Goal: Information Seeking & Learning: Learn about a topic

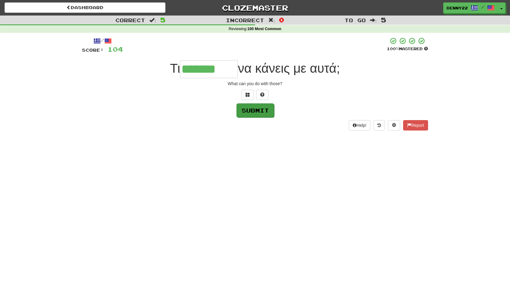
type input "*******"
click at [255, 117] on button "Submit" at bounding box center [256, 110] width 38 height 14
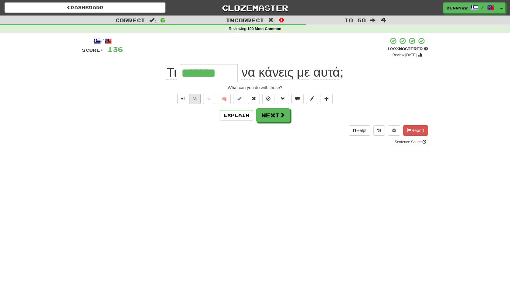
click at [192, 104] on button "½" at bounding box center [195, 99] width 12 height 10
click at [235, 120] on button "Explain" at bounding box center [236, 115] width 33 height 10
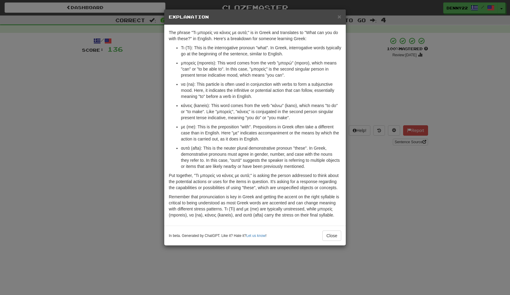
click at [104, 145] on div "× Explanation The phrase "Τι μπορείς να κάνεις με αυτά;" is in Greek and transl…" at bounding box center [255, 147] width 510 height 295
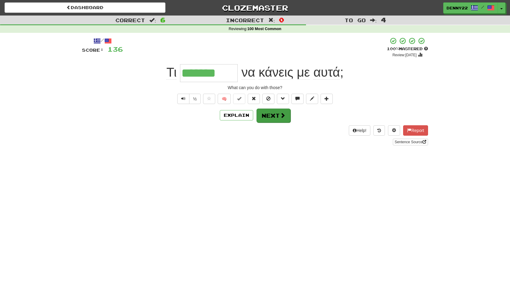
click at [276, 122] on button "Next" at bounding box center [274, 115] width 34 height 14
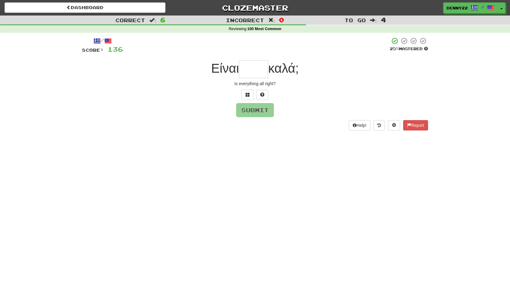
type input "*"
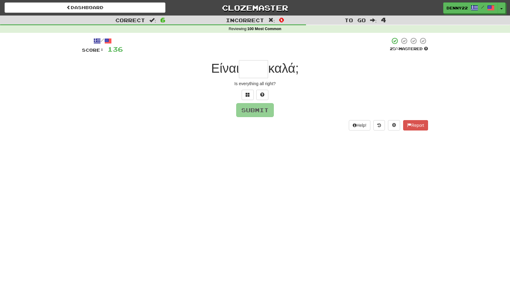
type input "*"
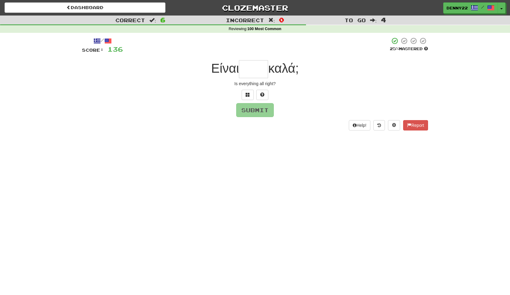
type input "*"
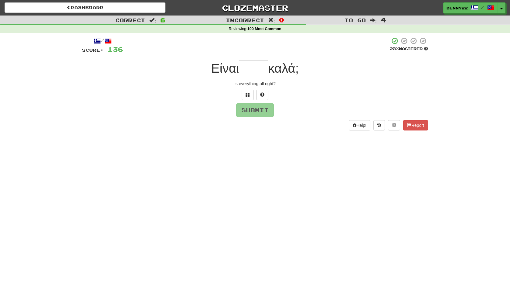
type input "*"
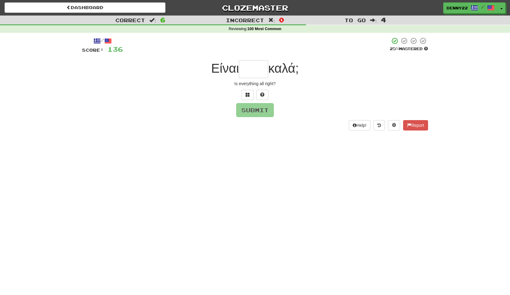
type input "*"
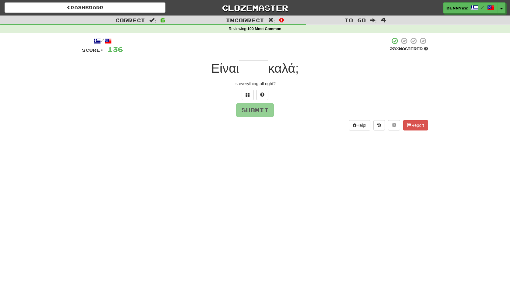
type input "*"
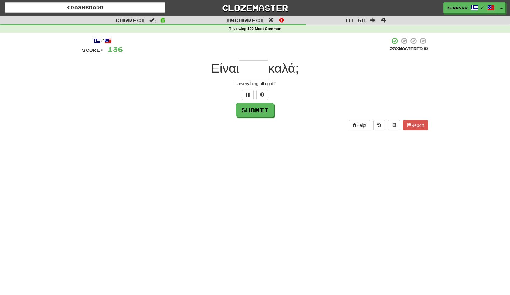
type input "*"
type input "***"
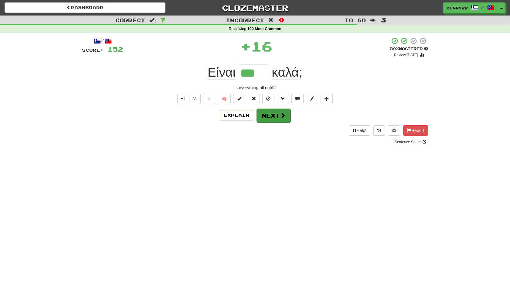
click at [281, 122] on button "Next" at bounding box center [274, 115] width 34 height 14
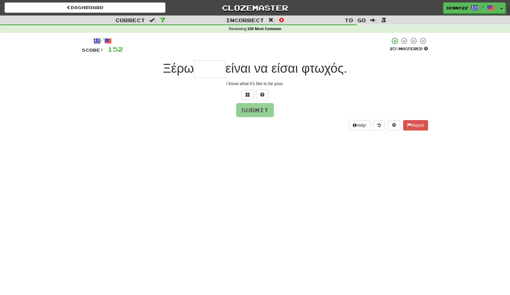
type input "*"
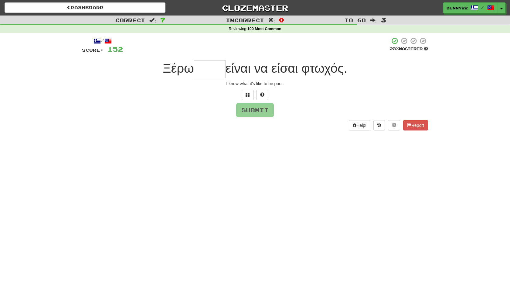
type input "*"
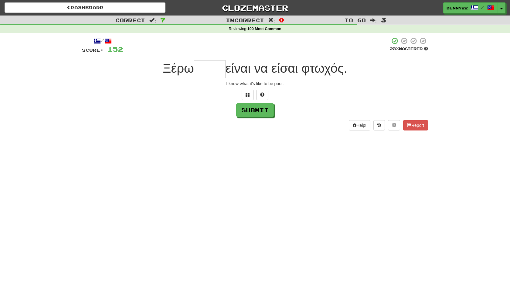
type input "*"
click at [246, 97] on span at bounding box center [248, 94] width 4 height 4
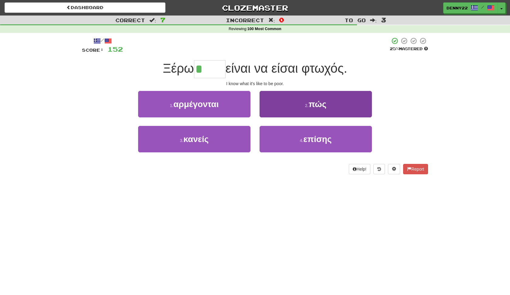
click at [312, 109] on span "πώς" at bounding box center [318, 103] width 18 height 9
type input "***"
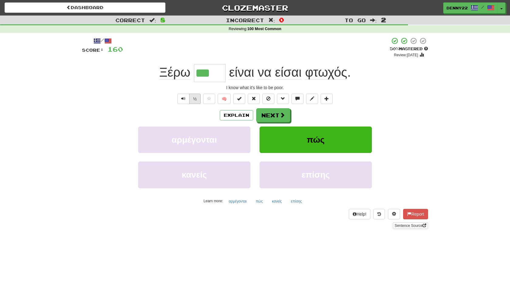
click at [190, 104] on button "½" at bounding box center [195, 99] width 12 height 10
click at [253, 101] on span at bounding box center [254, 98] width 4 height 4
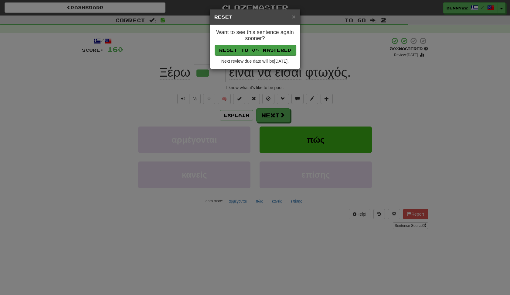
click at [259, 55] on button "Reset to 0% Mastered" at bounding box center [255, 50] width 81 height 10
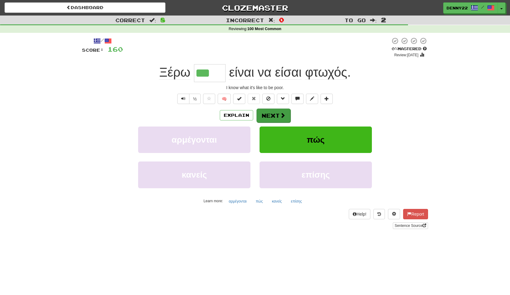
click at [279, 122] on button "Next" at bounding box center [274, 115] width 34 height 14
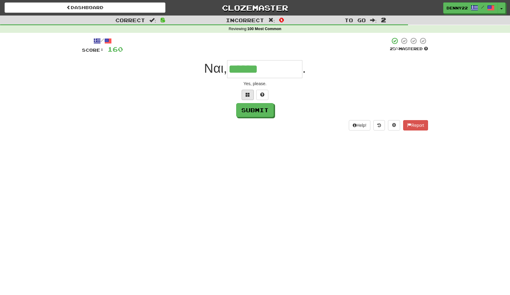
click at [247, 97] on span at bounding box center [248, 94] width 4 height 4
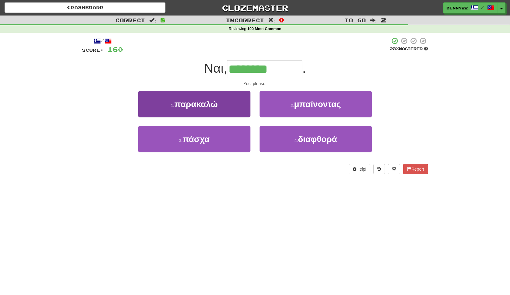
type input "********"
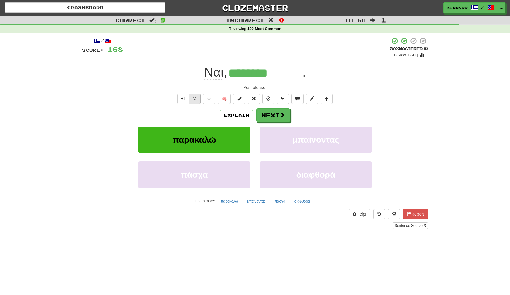
click at [191, 104] on button "½" at bounding box center [195, 99] width 12 height 10
click at [256, 101] on span at bounding box center [254, 98] width 4 height 4
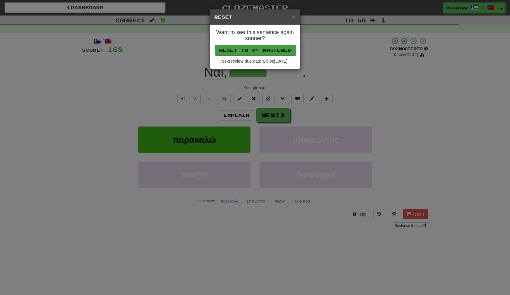
click at [263, 53] on button "Reset to 0% Mastered" at bounding box center [255, 50] width 81 height 10
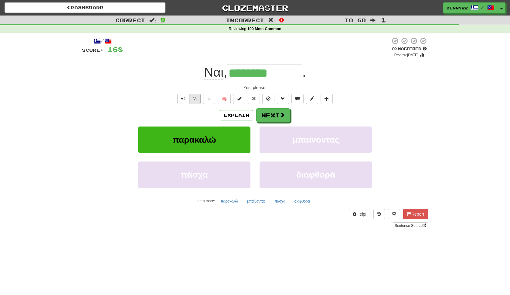
click at [191, 104] on button "½" at bounding box center [195, 99] width 12 height 10
click at [276, 122] on button "Next" at bounding box center [274, 115] width 34 height 14
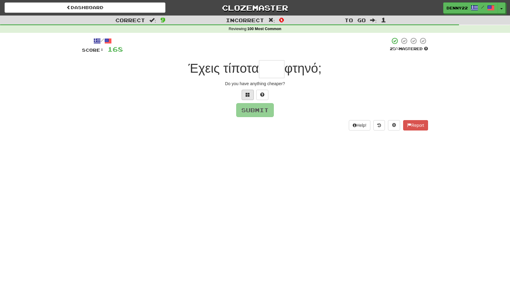
click at [248, 97] on span at bounding box center [248, 94] width 4 height 4
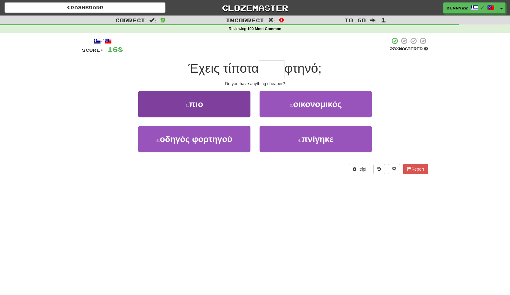
click at [221, 117] on button "1 . πιο" at bounding box center [194, 104] width 112 height 26
type input "***"
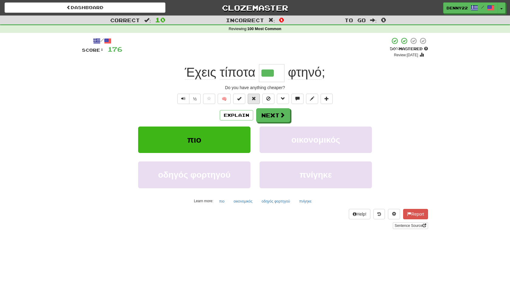
click at [252, 101] on span at bounding box center [254, 98] width 4 height 4
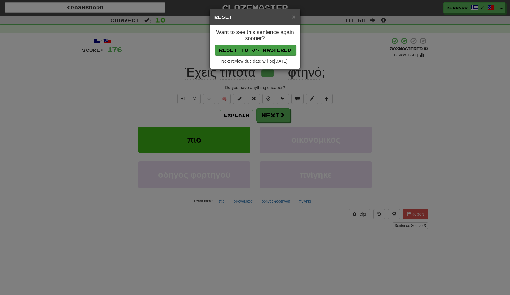
click at [258, 55] on button "Reset to 0% Mastered" at bounding box center [255, 50] width 81 height 10
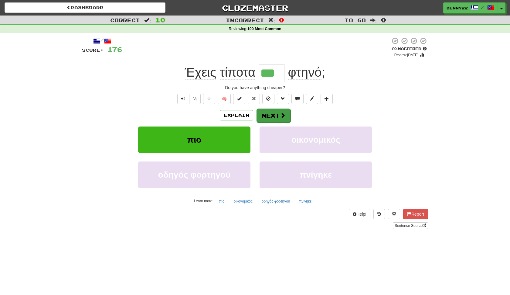
click at [273, 122] on button "Next" at bounding box center [274, 115] width 34 height 14
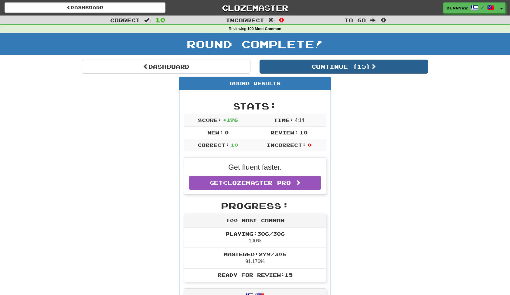
click at [366, 74] on button "Continue ( 15 )" at bounding box center [344, 67] width 169 height 14
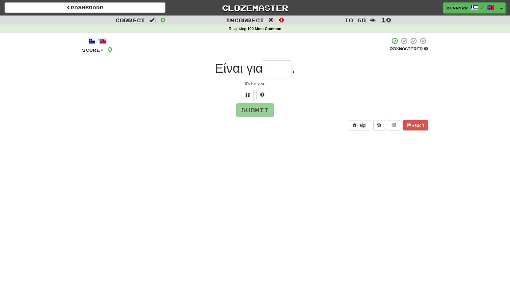
type input "*"
type input "***"
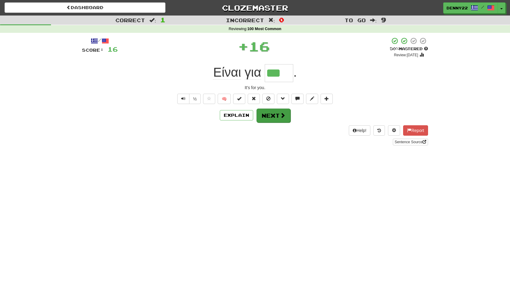
click at [275, 122] on button "Next" at bounding box center [274, 115] width 34 height 14
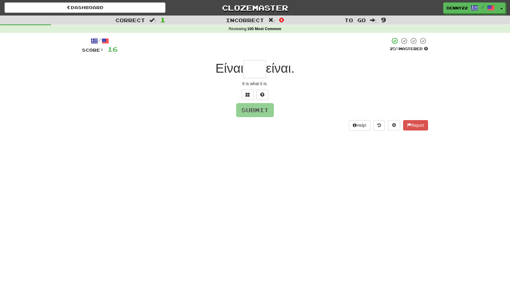
type input "*"
click at [248, 97] on span at bounding box center [248, 94] width 4 height 4
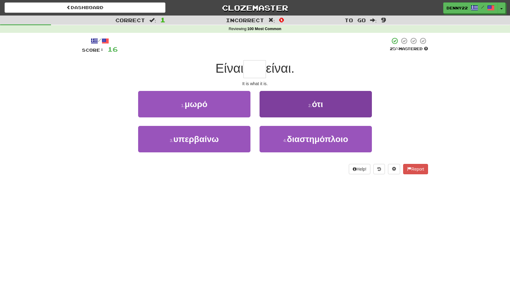
click at [312, 109] on span "ότι" at bounding box center [317, 103] width 11 height 9
type input "***"
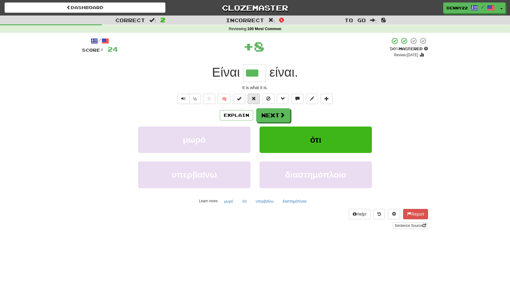
click at [254, 101] on span at bounding box center [254, 98] width 4 height 4
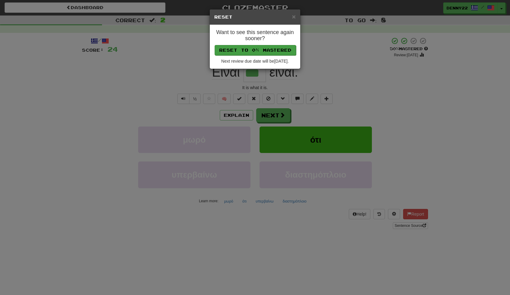
click at [266, 55] on button "Reset to 0% Mastered" at bounding box center [255, 50] width 81 height 10
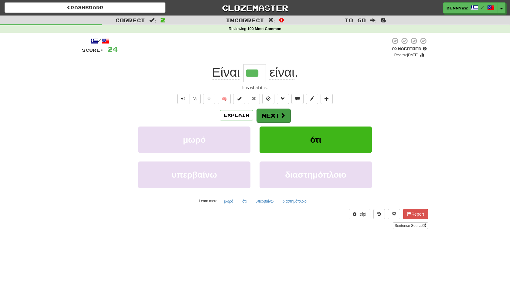
click at [273, 122] on button "Next" at bounding box center [274, 115] width 34 height 14
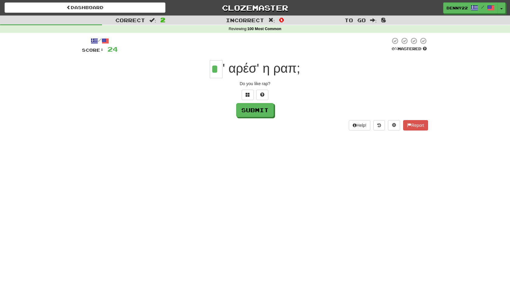
type input "*"
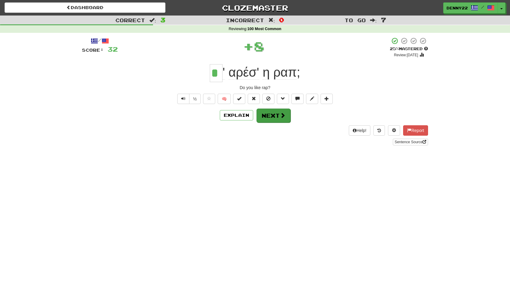
click at [275, 122] on button "Next" at bounding box center [274, 115] width 34 height 14
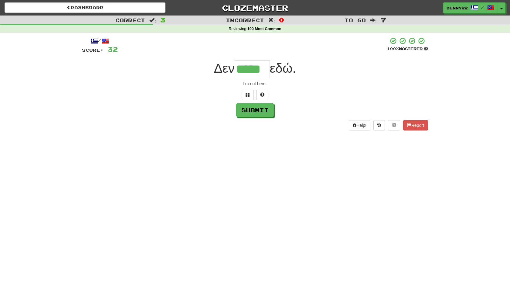
type input "*****"
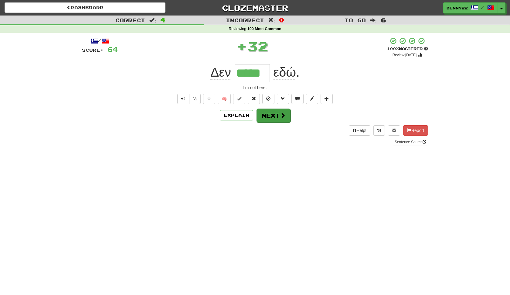
click at [273, 122] on button "Next" at bounding box center [274, 115] width 34 height 14
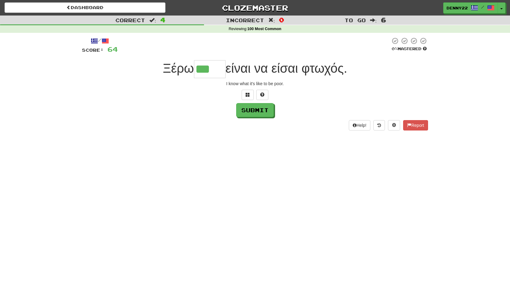
type input "***"
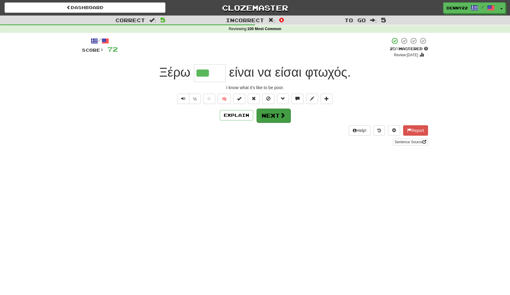
click at [277, 122] on button "Next" at bounding box center [274, 115] width 34 height 14
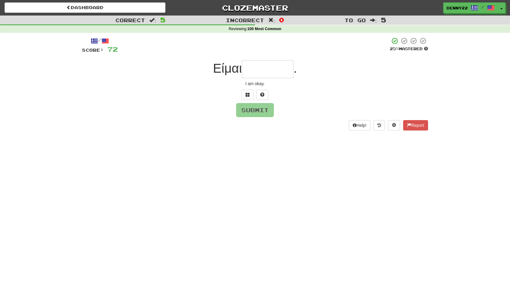
type input "*"
click at [246, 100] on button at bounding box center [248, 95] width 12 height 10
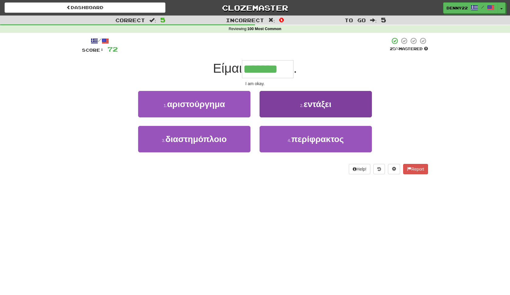
type input "*******"
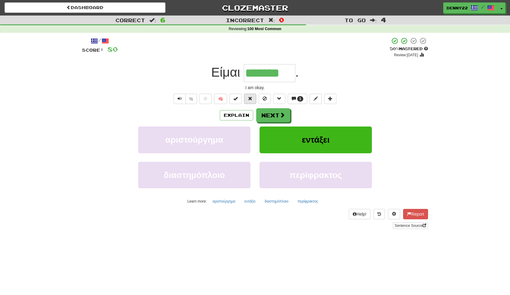
click at [250, 101] on span at bounding box center [250, 98] width 4 height 4
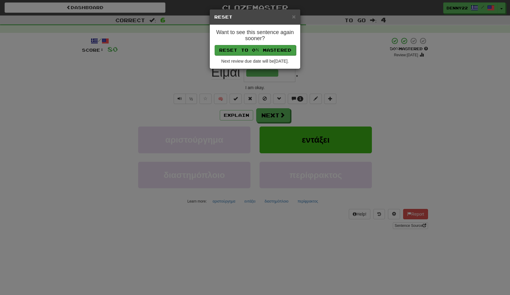
click at [277, 55] on button "Reset to 0% Mastered" at bounding box center [255, 50] width 81 height 10
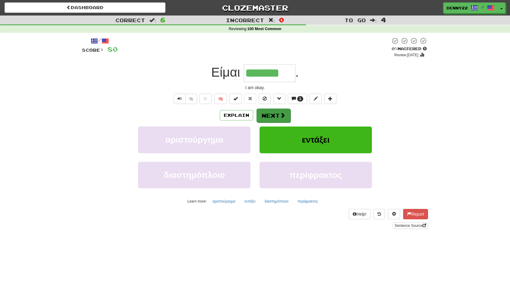
click at [274, 122] on button "Next" at bounding box center [274, 115] width 34 height 14
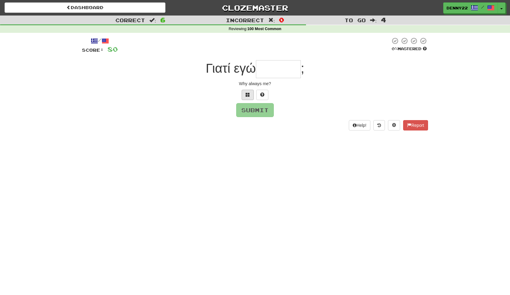
click at [249, 97] on span at bounding box center [248, 94] width 4 height 4
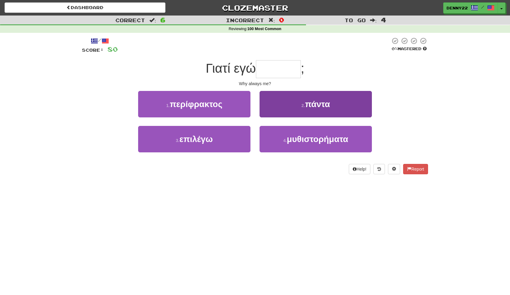
click at [317, 109] on span "πάντα" at bounding box center [317, 103] width 25 height 9
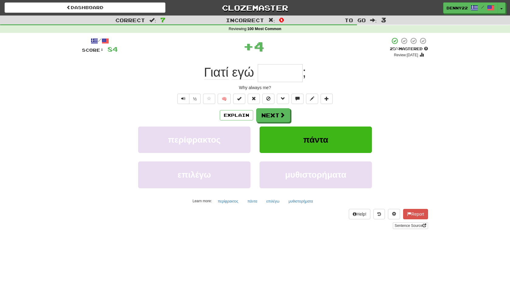
type input "*****"
click at [272, 122] on button "Next" at bounding box center [274, 115] width 34 height 14
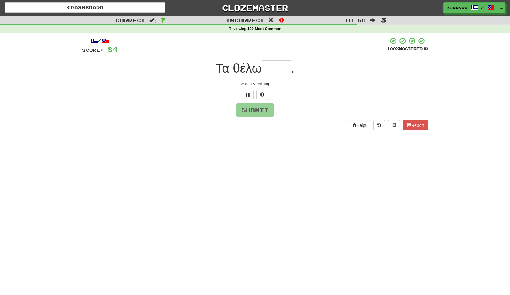
type input "*"
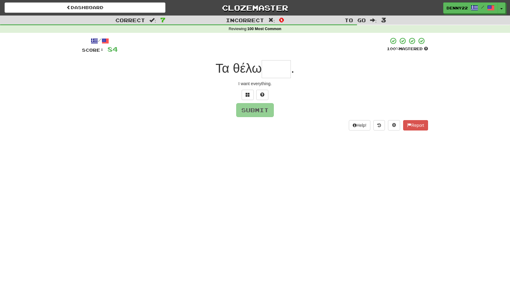
type input "*"
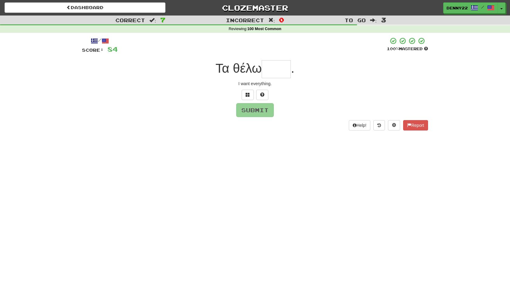
type input "*"
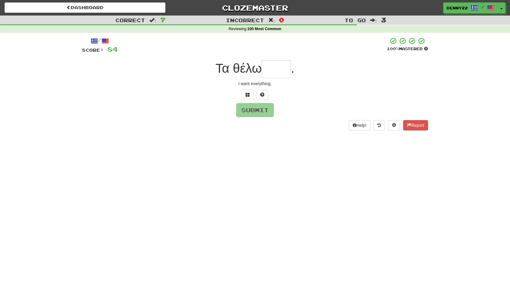
type input "*"
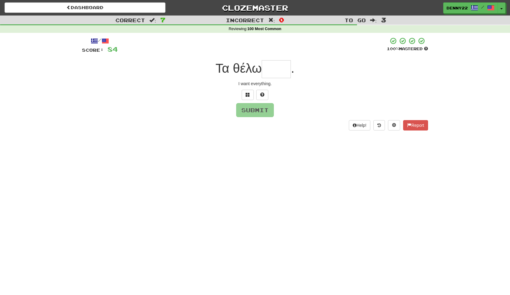
type input "*"
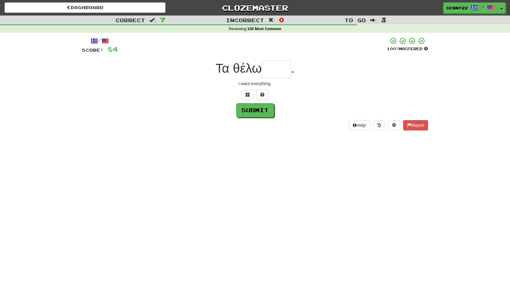
type input "*"
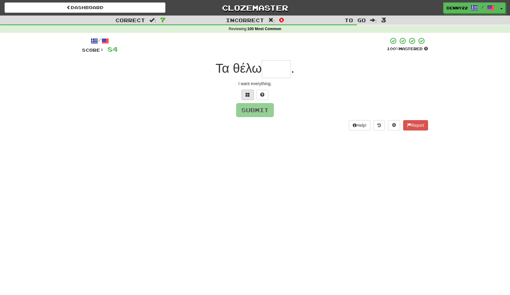
click at [247, 97] on span at bounding box center [248, 94] width 4 height 4
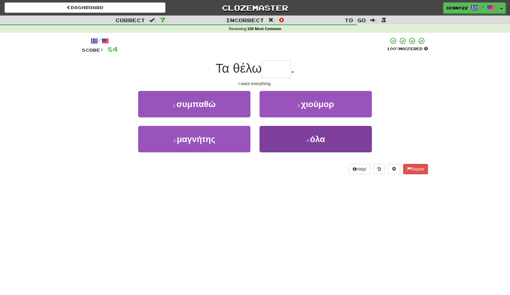
click at [303, 152] on button "4 . όλα" at bounding box center [316, 139] width 112 height 26
type input "***"
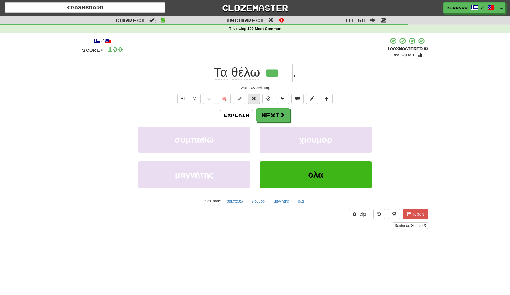
click at [254, 101] on span at bounding box center [254, 98] width 4 height 4
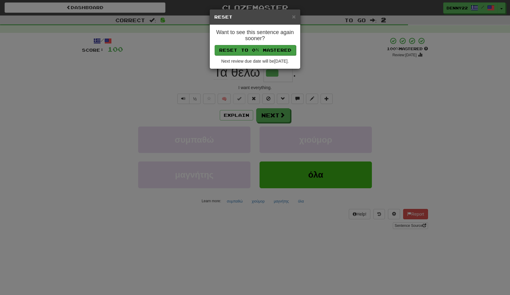
click at [270, 53] on button "Reset to 0% Mastered" at bounding box center [255, 50] width 81 height 10
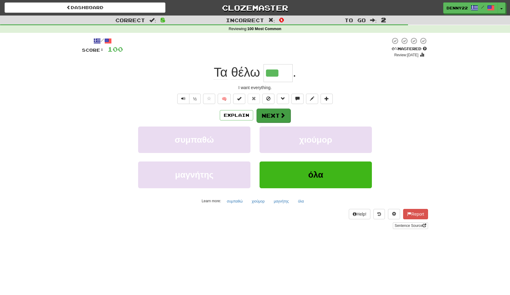
click at [280, 122] on button "Next" at bounding box center [274, 115] width 34 height 14
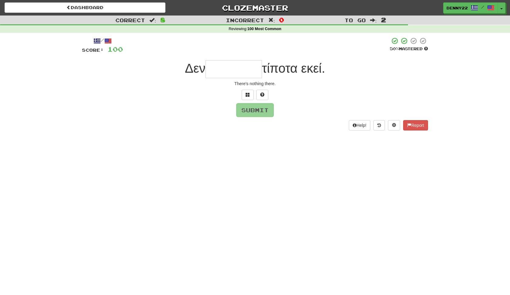
type input "*"
click at [246, 97] on span at bounding box center [248, 94] width 4 height 4
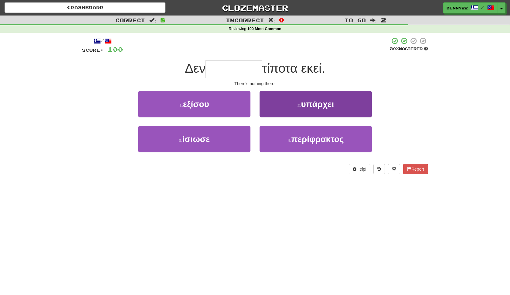
click at [291, 117] on button "2 . υπάρχει" at bounding box center [316, 104] width 112 height 26
type input "*******"
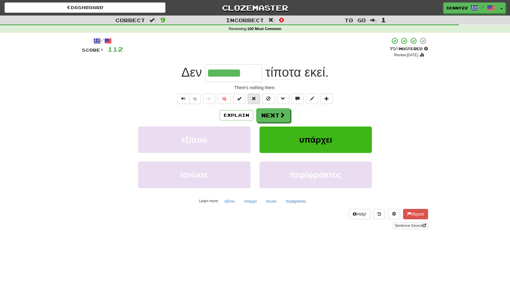
click at [255, 101] on span at bounding box center [254, 98] width 4 height 4
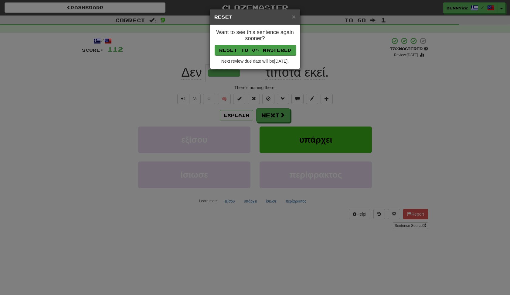
click at [262, 52] on button "Reset to 0% Mastered" at bounding box center [255, 50] width 81 height 10
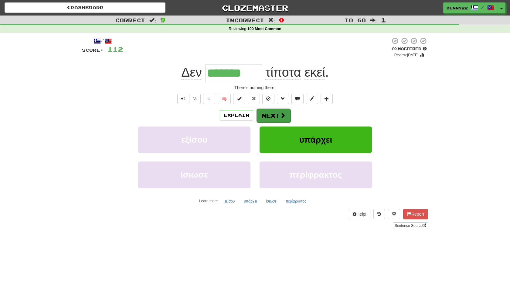
click at [273, 122] on button "Next" at bounding box center [274, 115] width 34 height 14
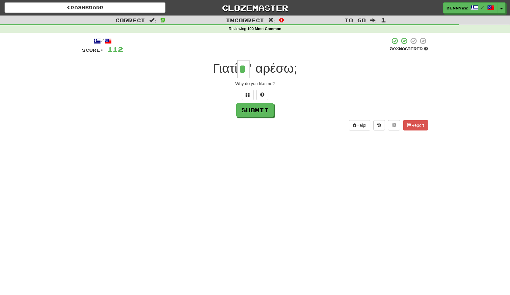
type input "*"
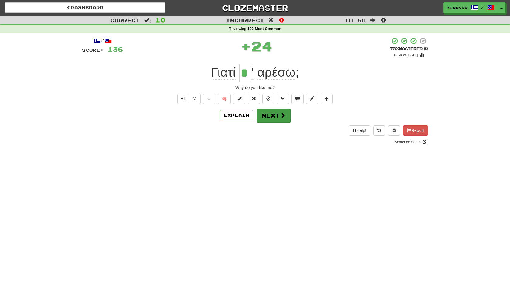
click at [277, 122] on button "Next" at bounding box center [274, 115] width 34 height 14
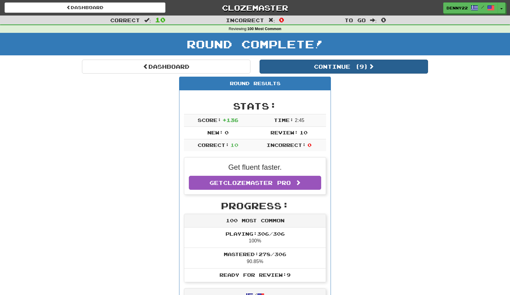
click at [351, 74] on button "Continue ( 9 )" at bounding box center [344, 67] width 169 height 14
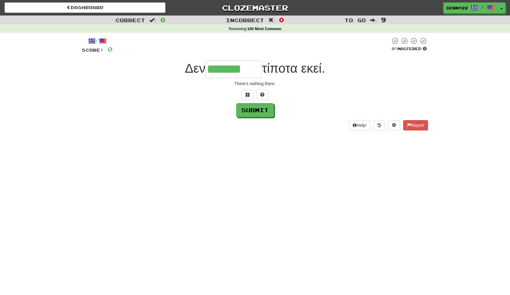
type input "*******"
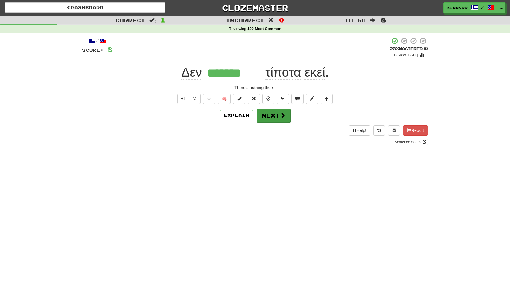
click at [283, 122] on button "Next" at bounding box center [274, 115] width 34 height 14
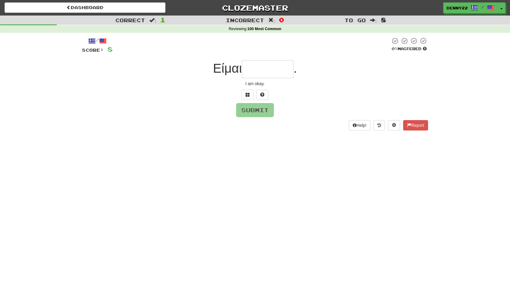
type input "*"
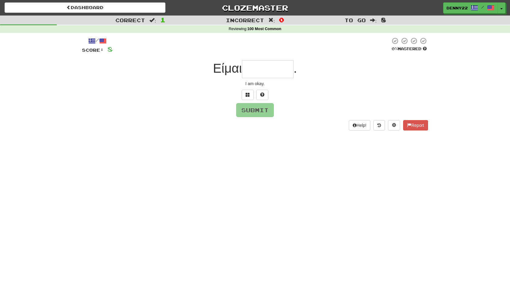
type input "*"
click at [247, 97] on span at bounding box center [248, 94] width 4 height 4
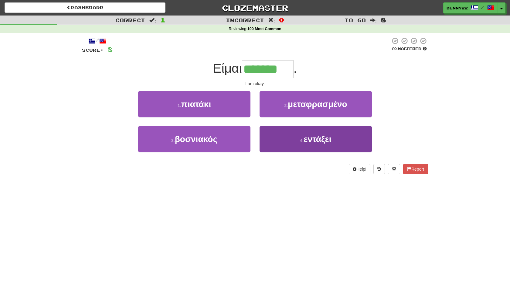
type input "*******"
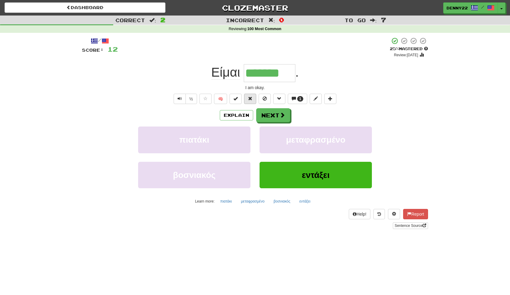
click at [250, 101] on span at bounding box center [250, 98] width 4 height 4
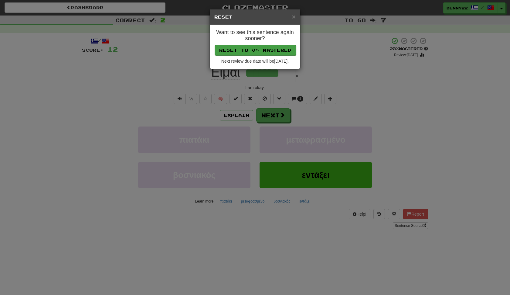
click at [267, 51] on button "Reset to 0% Mastered" at bounding box center [255, 50] width 81 height 10
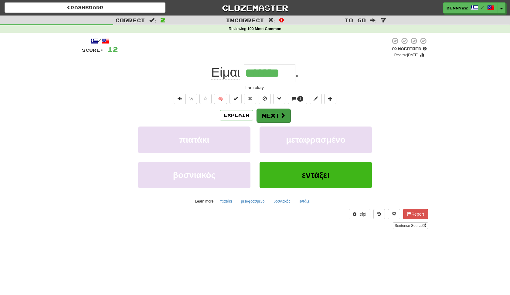
click at [274, 122] on button "Next" at bounding box center [274, 115] width 34 height 14
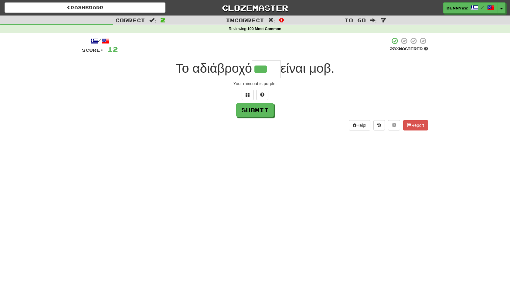
type input "***"
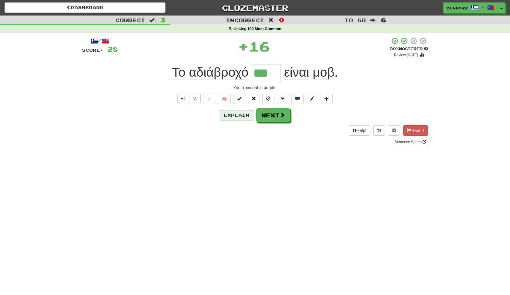
click at [238, 120] on button "Explain" at bounding box center [236, 115] width 33 height 10
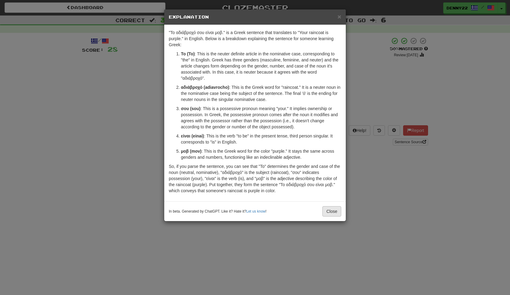
click at [335, 216] on button "Close" at bounding box center [332, 211] width 19 height 10
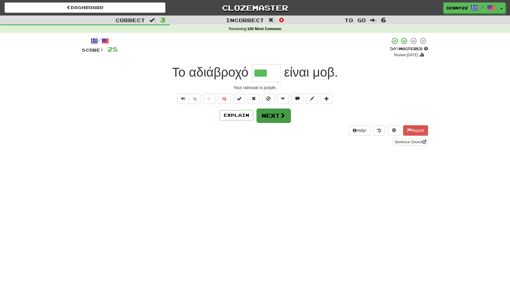
click at [279, 122] on button "Next" at bounding box center [274, 115] width 34 height 14
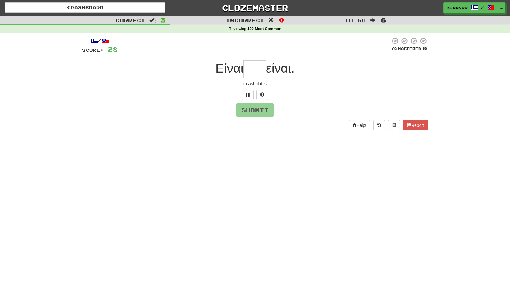
type input "*"
click at [244, 100] on button at bounding box center [248, 95] width 12 height 10
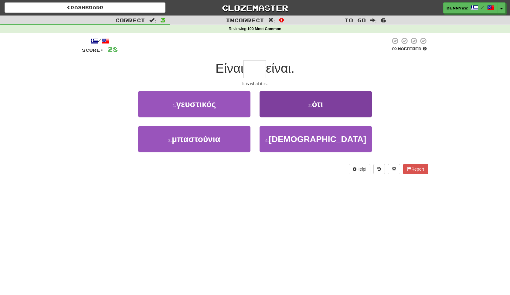
click at [313, 109] on span "ότι" at bounding box center [317, 103] width 11 height 9
type input "***"
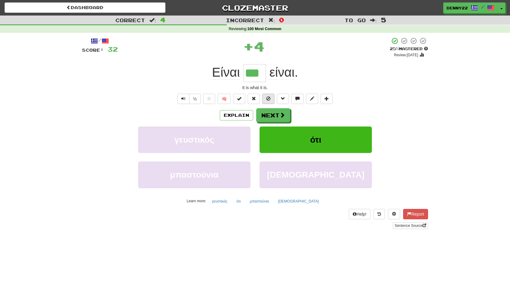
click at [271, 101] on span at bounding box center [268, 98] width 4 height 4
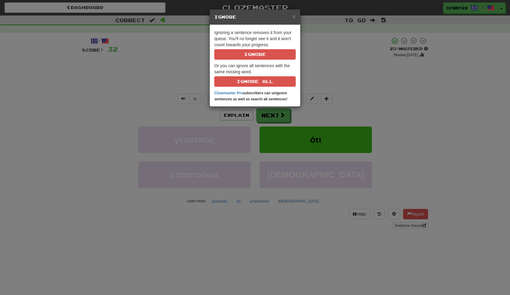
click at [349, 80] on div "× Ignore Ignoring a sentence removes it from your queue. You'll no longer see i…" at bounding box center [255, 147] width 510 height 295
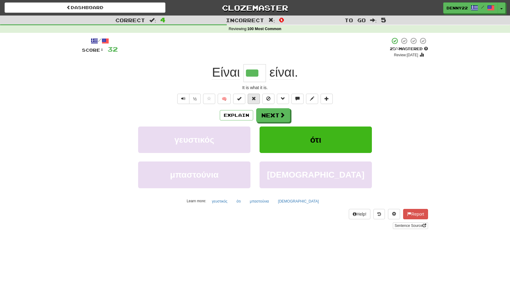
click at [255, 101] on span at bounding box center [254, 98] width 4 height 4
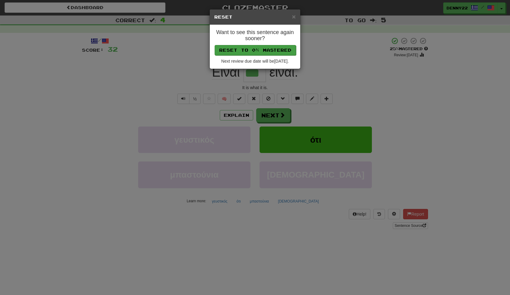
click at [262, 51] on button "Reset to 0% Mastered" at bounding box center [255, 50] width 81 height 10
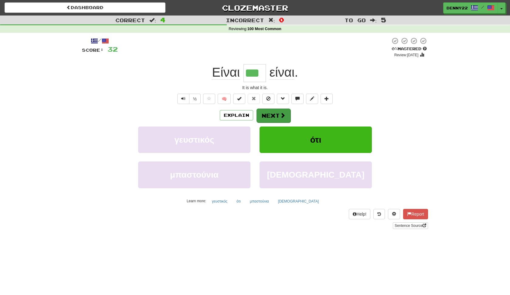
click at [279, 122] on button "Next" at bounding box center [274, 115] width 34 height 14
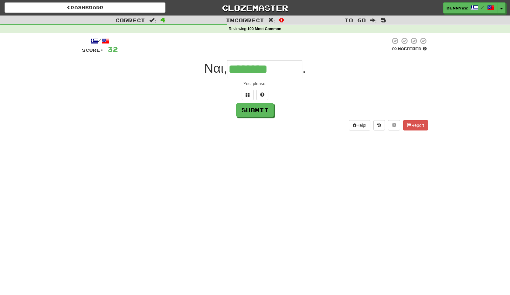
type input "********"
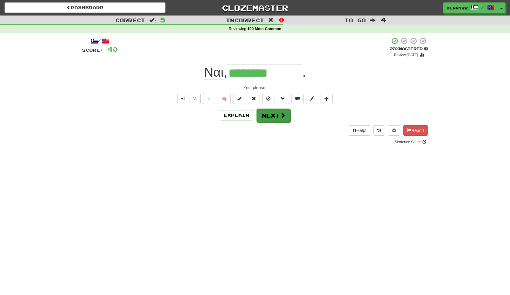
click at [273, 122] on button "Next" at bounding box center [274, 115] width 34 height 14
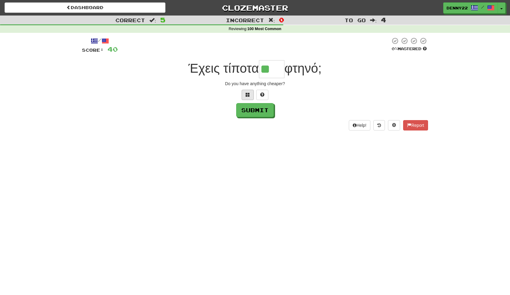
click at [244, 100] on button at bounding box center [248, 95] width 12 height 10
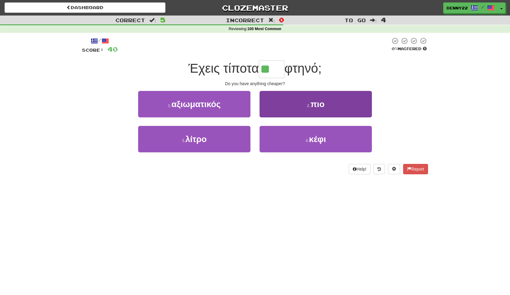
click at [299, 117] on button "2 . πιο" at bounding box center [316, 104] width 112 height 26
type input "***"
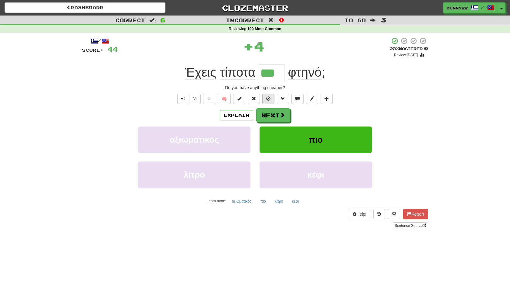
click at [269, 101] on span at bounding box center [268, 98] width 4 height 4
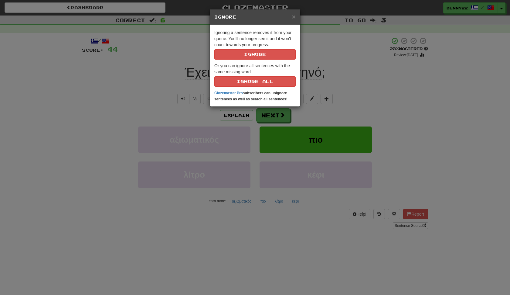
click at [355, 108] on div "× Ignore Ignoring a sentence removes it from your queue. You'll no longer see i…" at bounding box center [255, 147] width 510 height 295
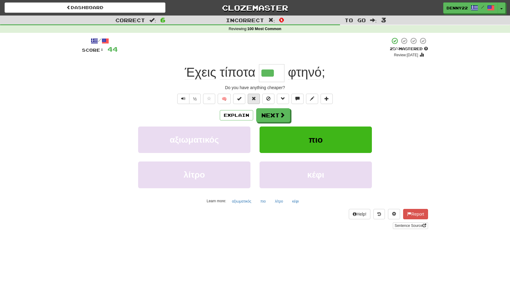
click at [253, 101] on span at bounding box center [254, 98] width 4 height 4
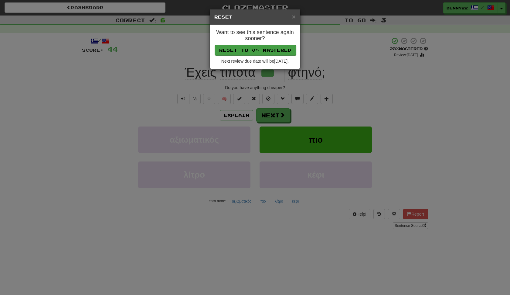
click at [256, 53] on button "Reset to 0% Mastered" at bounding box center [255, 50] width 81 height 10
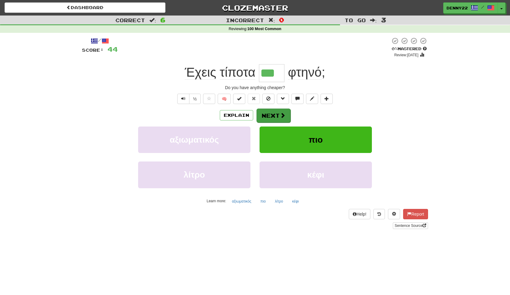
click at [276, 122] on button "Next" at bounding box center [274, 115] width 34 height 14
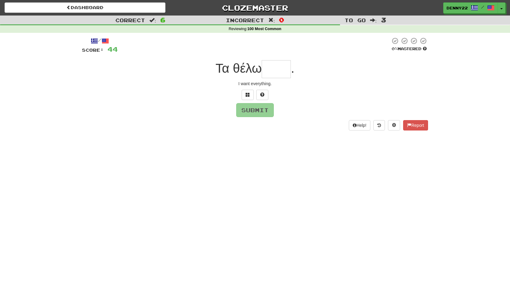
type input "*"
click at [246, 97] on span at bounding box center [248, 94] width 4 height 4
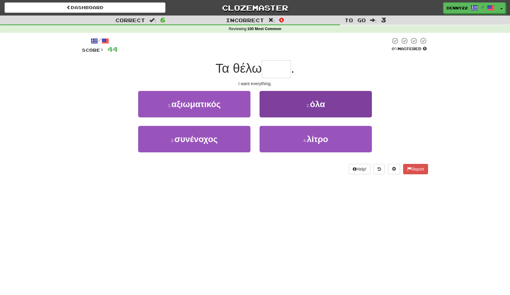
click at [313, 109] on span "όλα" at bounding box center [317, 103] width 15 height 9
type input "***"
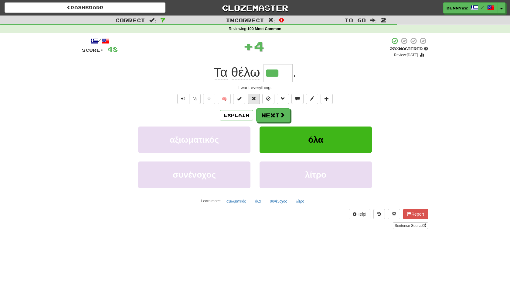
click at [254, 101] on span at bounding box center [254, 98] width 4 height 4
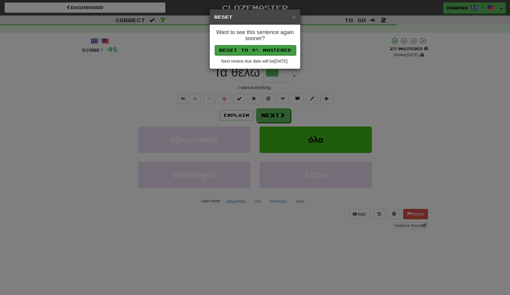
click at [262, 51] on button "Reset to 0% Mastered" at bounding box center [255, 50] width 81 height 10
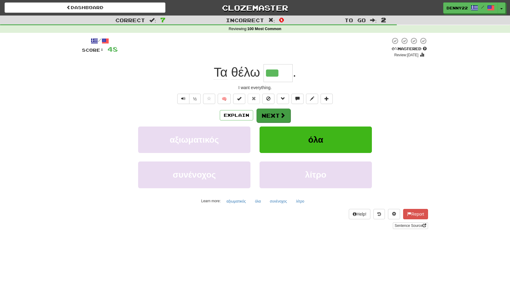
click at [274, 122] on button "Next" at bounding box center [274, 115] width 34 height 14
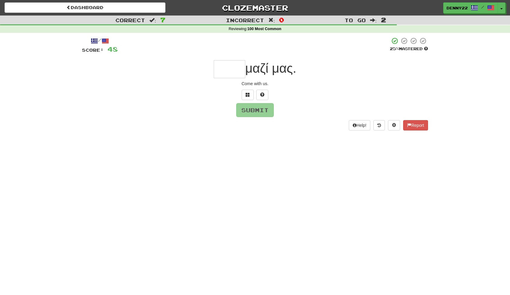
type input "*"
click at [246, 97] on span at bounding box center [248, 94] width 4 height 4
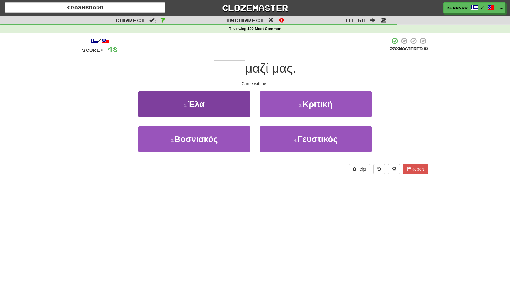
click at [221, 117] on button "1 . [GEOGRAPHIC_DATA]" at bounding box center [194, 104] width 112 height 26
type input "***"
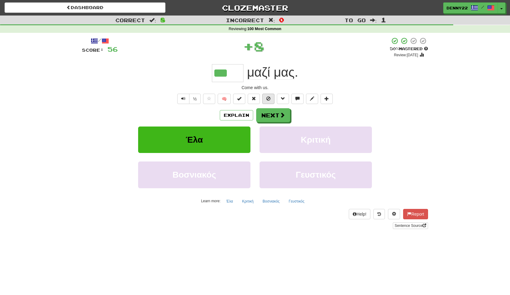
click at [269, 101] on span at bounding box center [268, 98] width 4 height 4
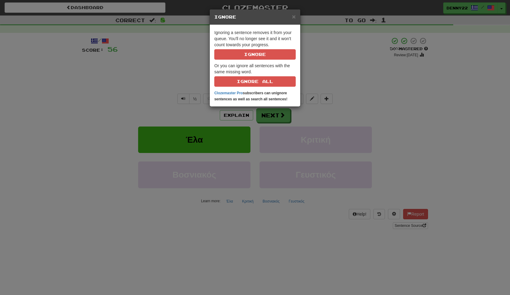
click at [340, 79] on div "× Ignore Ignoring a sentence removes it from your queue. You'll no longer see i…" at bounding box center [255, 147] width 510 height 295
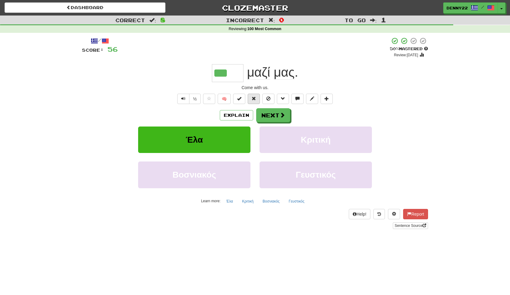
click at [254, 101] on span at bounding box center [254, 98] width 4 height 4
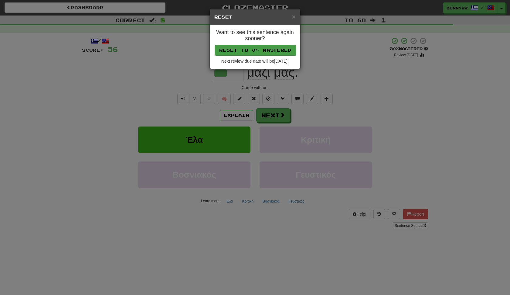
click at [271, 51] on button "Reset to 0% Mastered" at bounding box center [255, 50] width 81 height 10
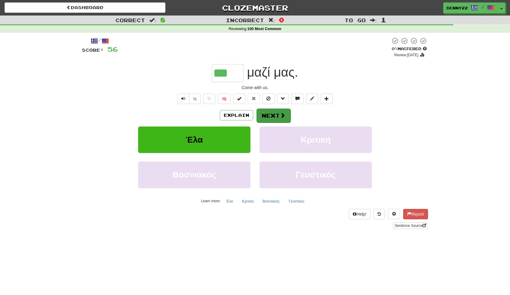
click at [276, 122] on button "Next" at bounding box center [274, 115] width 34 height 14
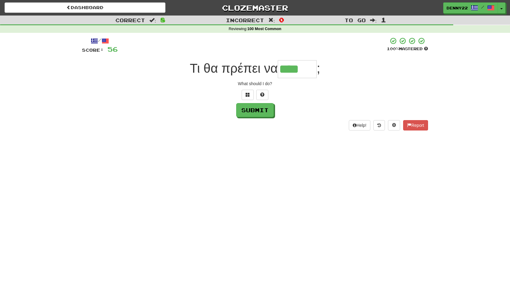
type input "****"
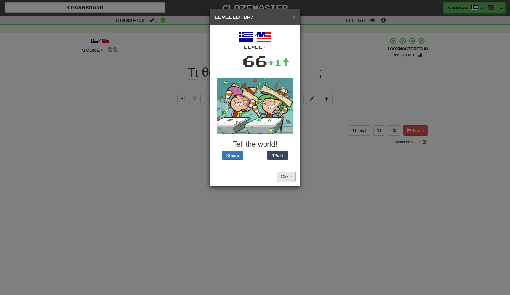
click at [289, 182] on button "Close" at bounding box center [286, 176] width 19 height 10
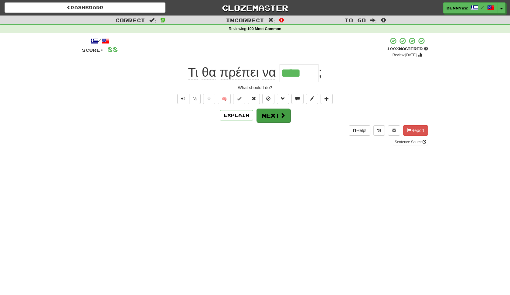
click at [279, 122] on button "Next" at bounding box center [274, 115] width 34 height 14
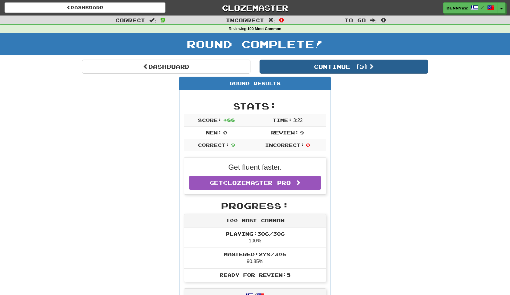
click at [365, 74] on button "Continue ( 5 )" at bounding box center [344, 67] width 169 height 14
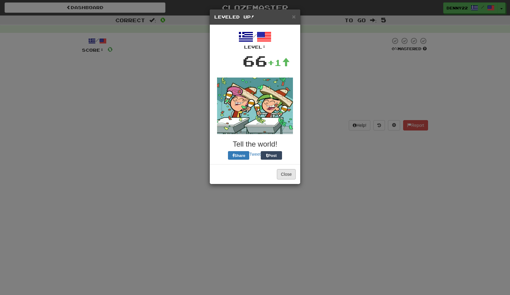
click at [286, 179] on button "Close" at bounding box center [286, 174] width 19 height 10
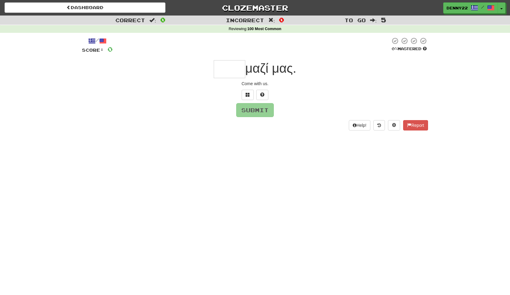
click at [217, 77] on input "text" at bounding box center [230, 69] width 32 height 18
click at [249, 97] on span at bounding box center [248, 94] width 4 height 4
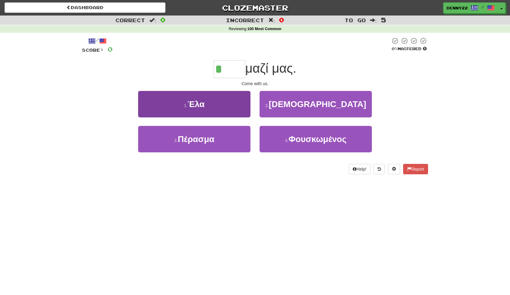
click at [223, 117] on button "1 . [GEOGRAPHIC_DATA]" at bounding box center [194, 104] width 112 height 26
type input "***"
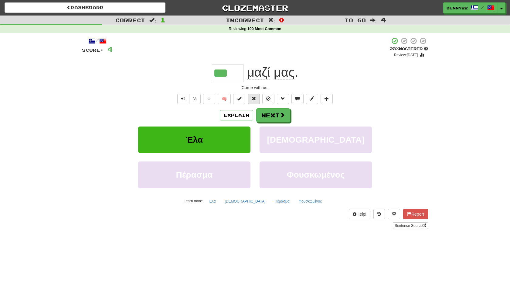
click at [255, 101] on span at bounding box center [254, 98] width 4 height 4
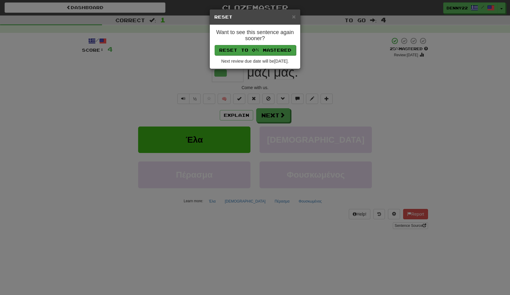
click at [259, 51] on button "Reset to 0% Mastered" at bounding box center [255, 50] width 81 height 10
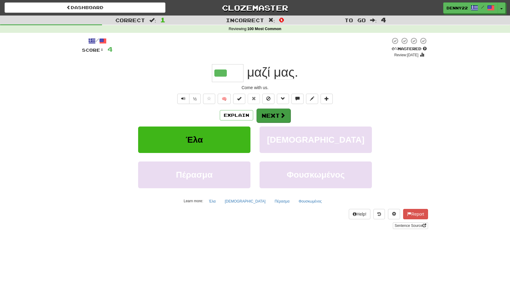
click at [281, 122] on button "Next" at bounding box center [274, 115] width 34 height 14
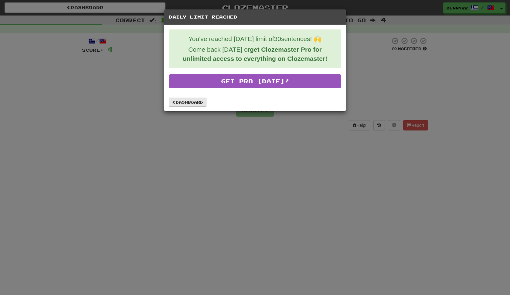
click at [204, 107] on link "Dashboard" at bounding box center [188, 102] width 38 height 9
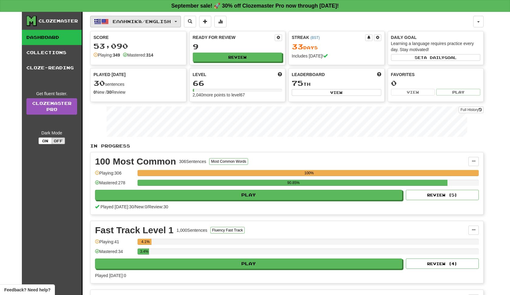
click at [177, 22] on span "button" at bounding box center [176, 21] width 2 height 1
